Goal: Information Seeking & Learning: Learn about a topic

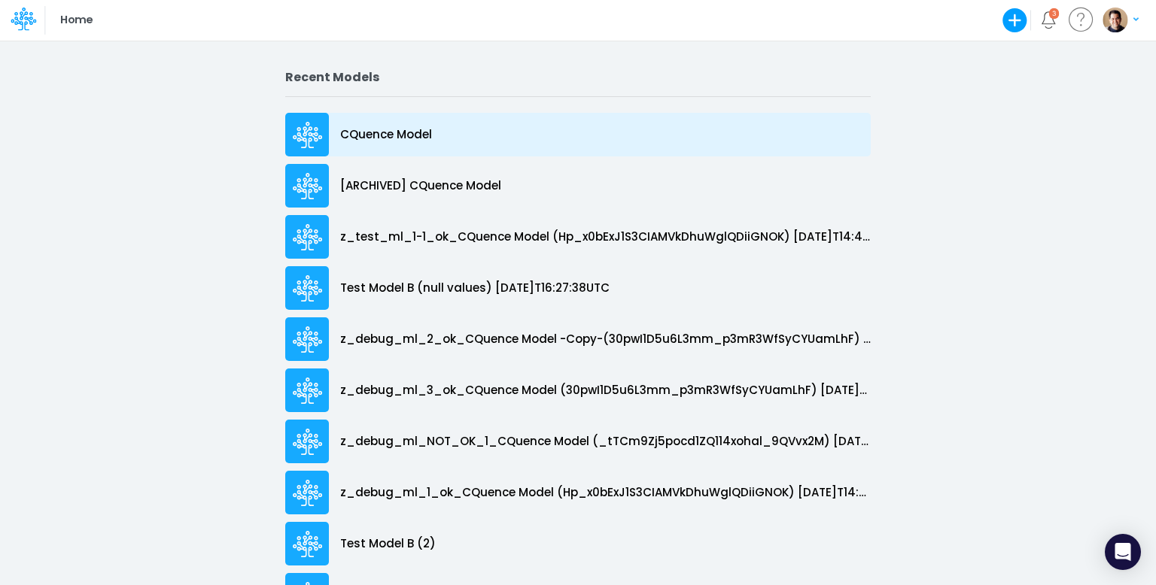
click at [400, 122] on div "CQuence Model" at bounding box center [577, 135] width 585 height 44
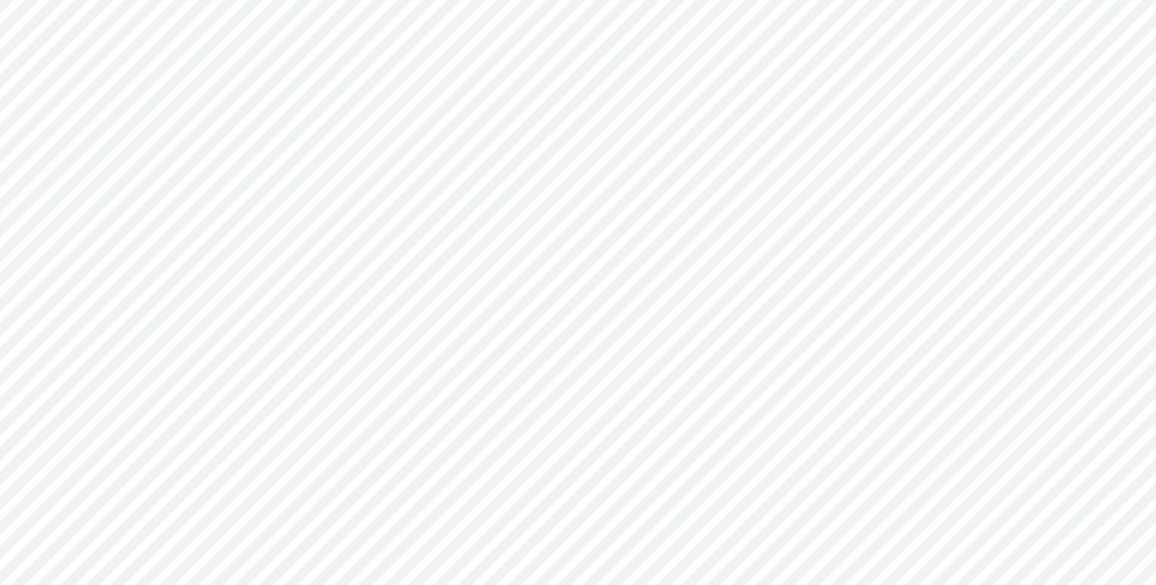
type input "Consolidated All by Month"
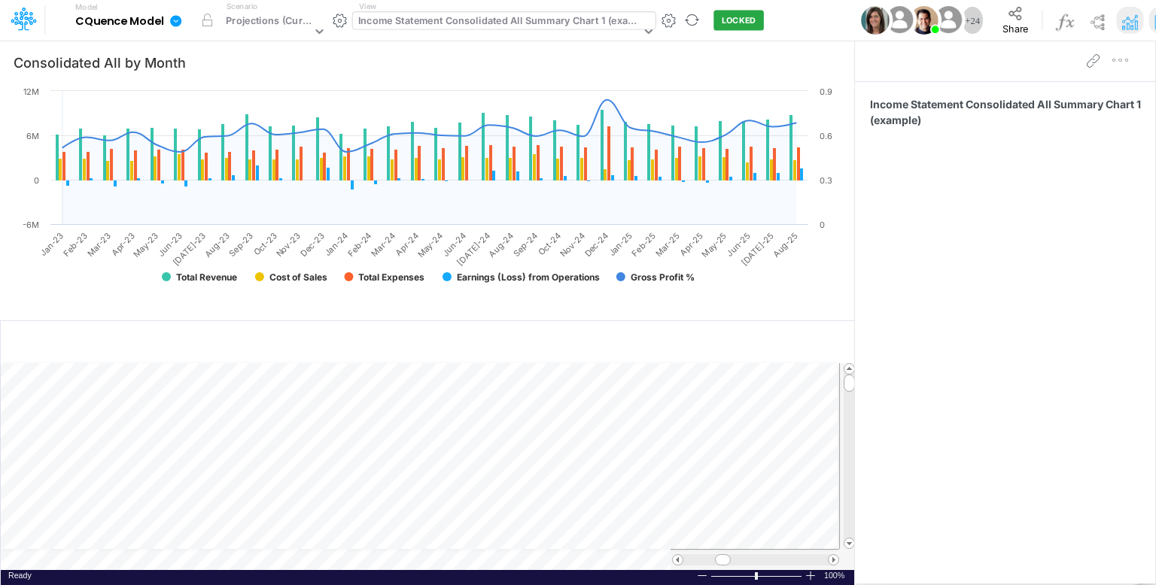
click at [495, 17] on div "Income Statement Consolidated All Summary Chart 1 (example)" at bounding box center [499, 22] width 282 height 17
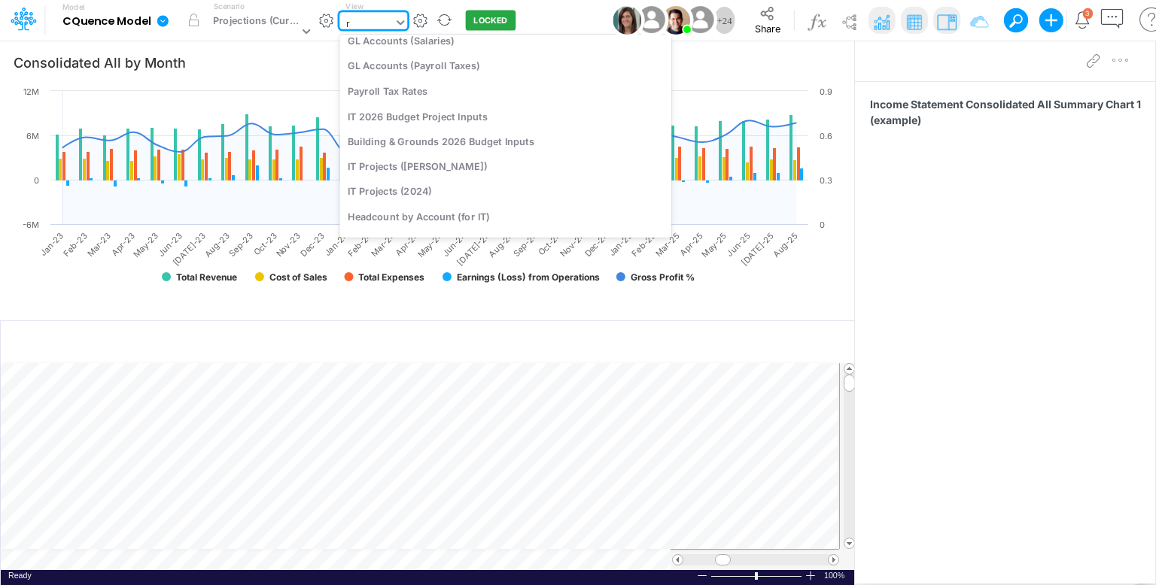
scroll to position [255, 0]
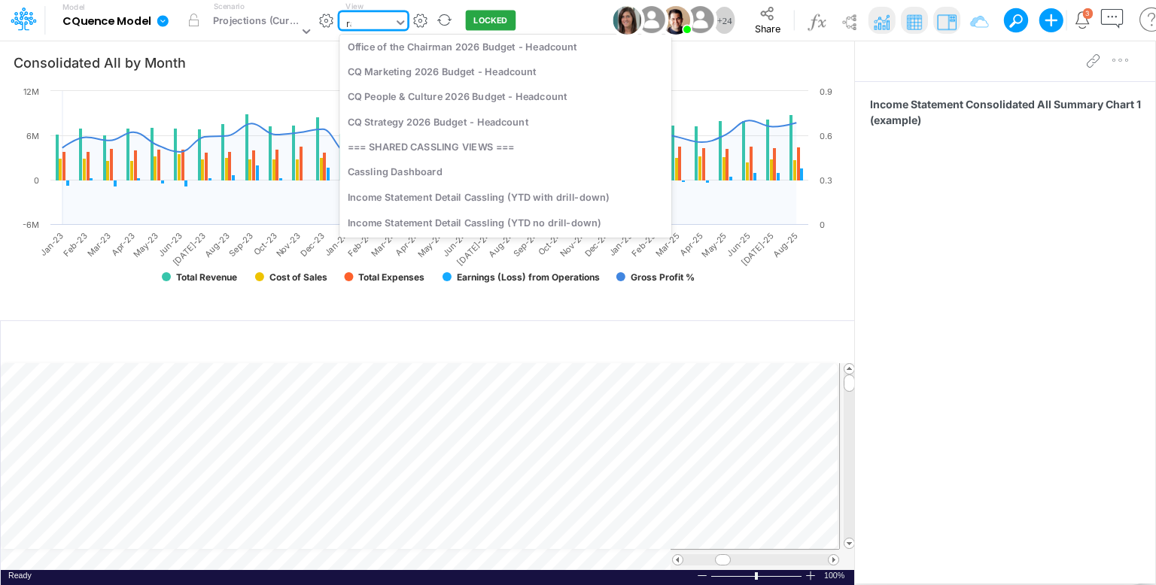
type input "raw"
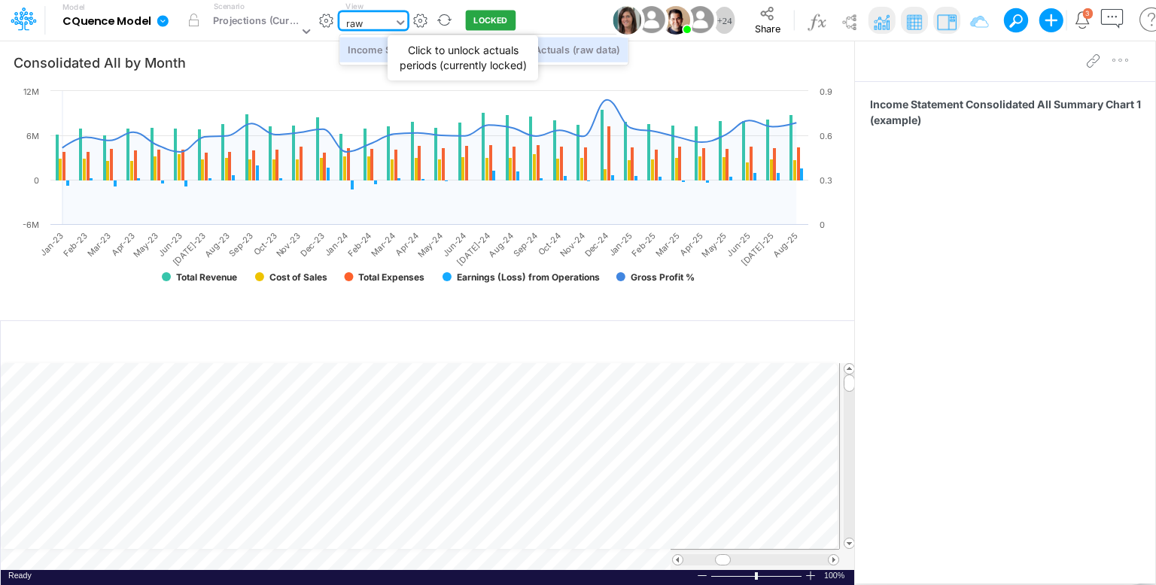
scroll to position [0, 0]
drag, startPoint x: 503, startPoint y: 52, endPoint x: 500, endPoint y: 44, distance: 8.6
click at [503, 52] on div "Income Statement Drill-Down LIVE YTD Actuals (raw data)" at bounding box center [483, 49] width 288 height 25
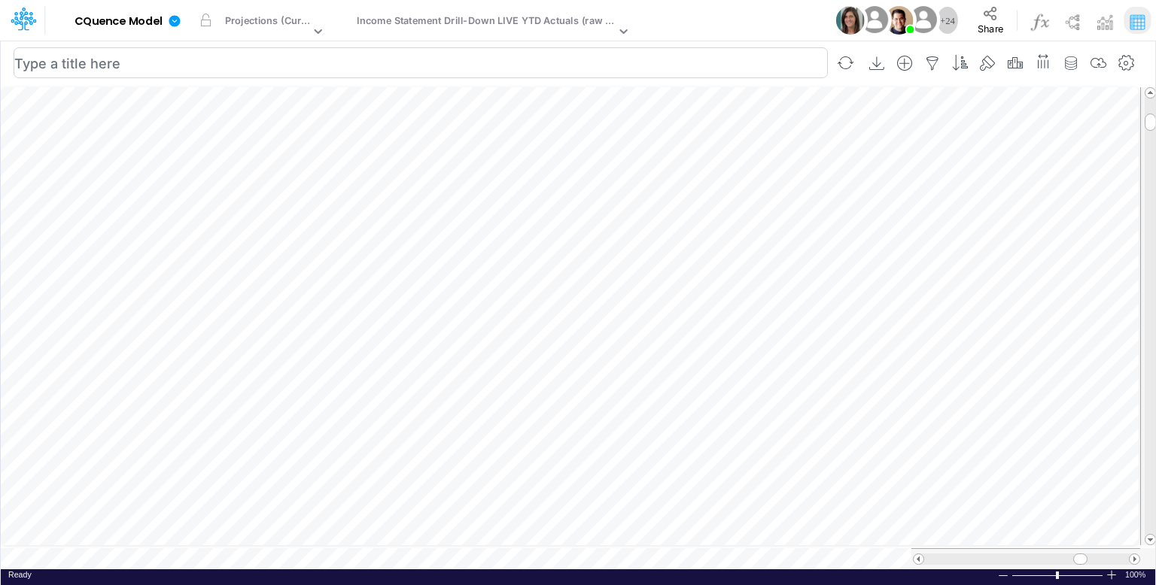
scroll to position [7, 2]
click at [1015, 60] on icon "button" at bounding box center [1015, 64] width 23 height 16
